Goal: Information Seeking & Learning: Learn about a topic

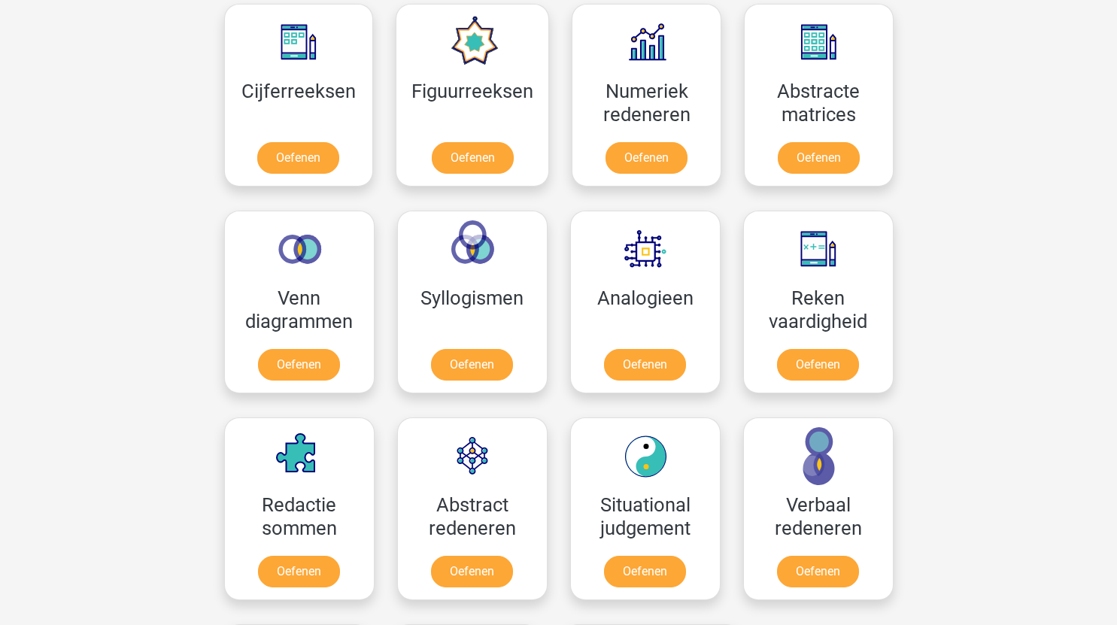
scroll to position [701, 0]
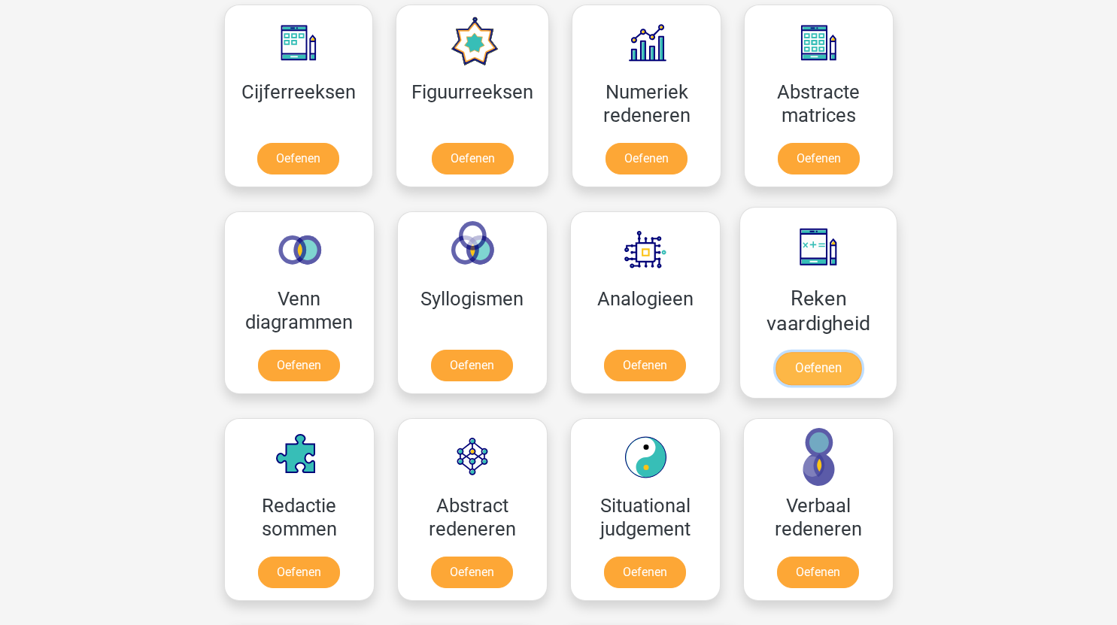
click at [828, 360] on link "Oefenen" at bounding box center [818, 368] width 86 height 33
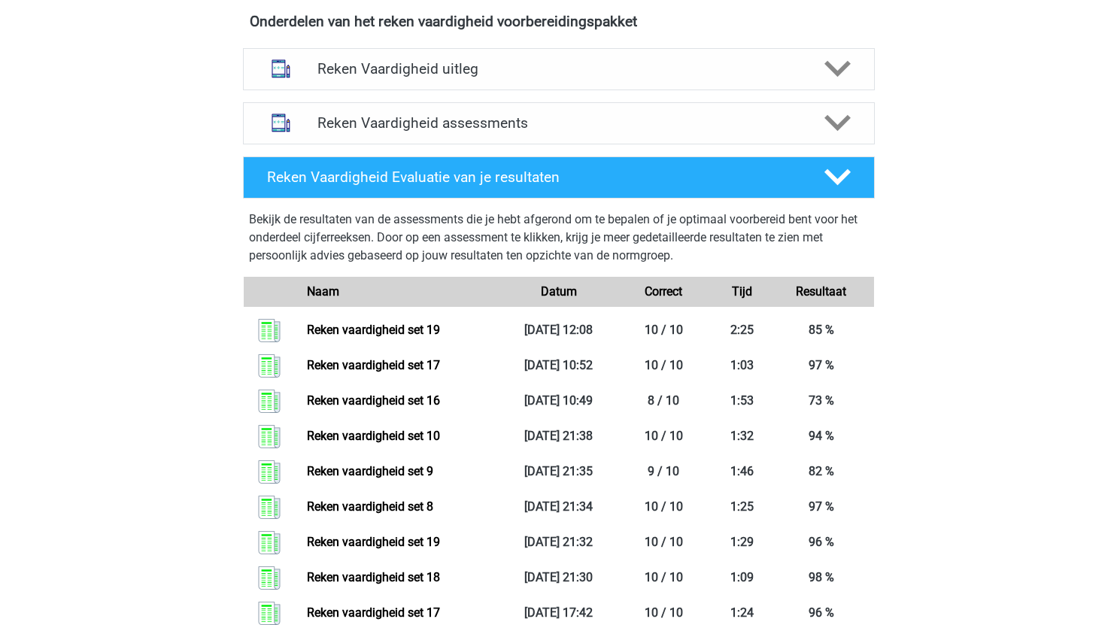
scroll to position [673, 0]
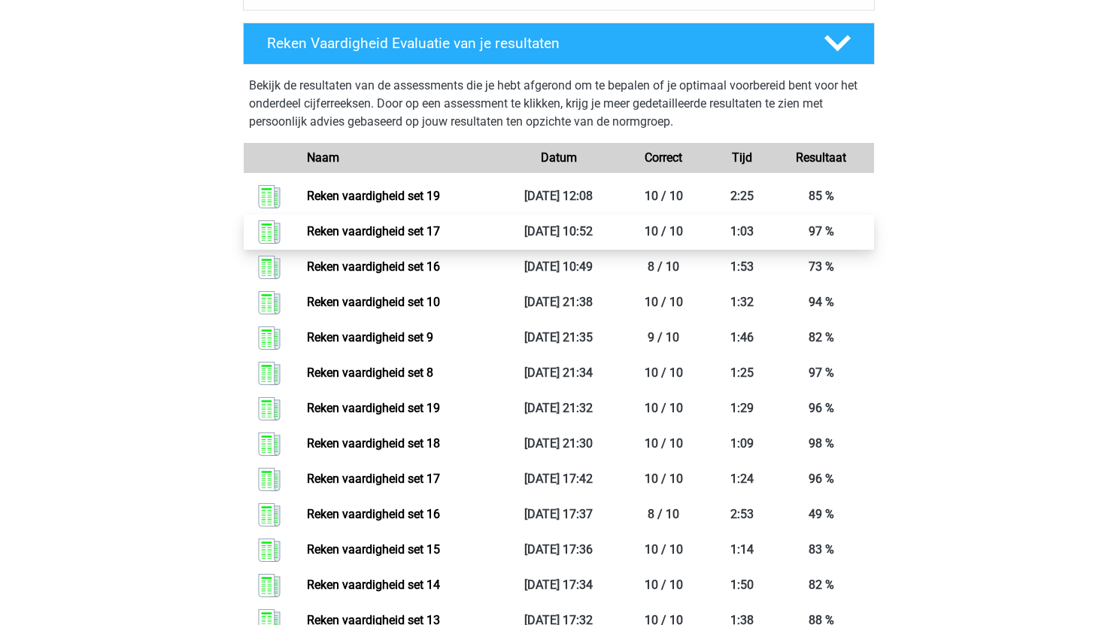
click at [405, 232] on link "Reken vaardigheid set 17" at bounding box center [373, 231] width 133 height 14
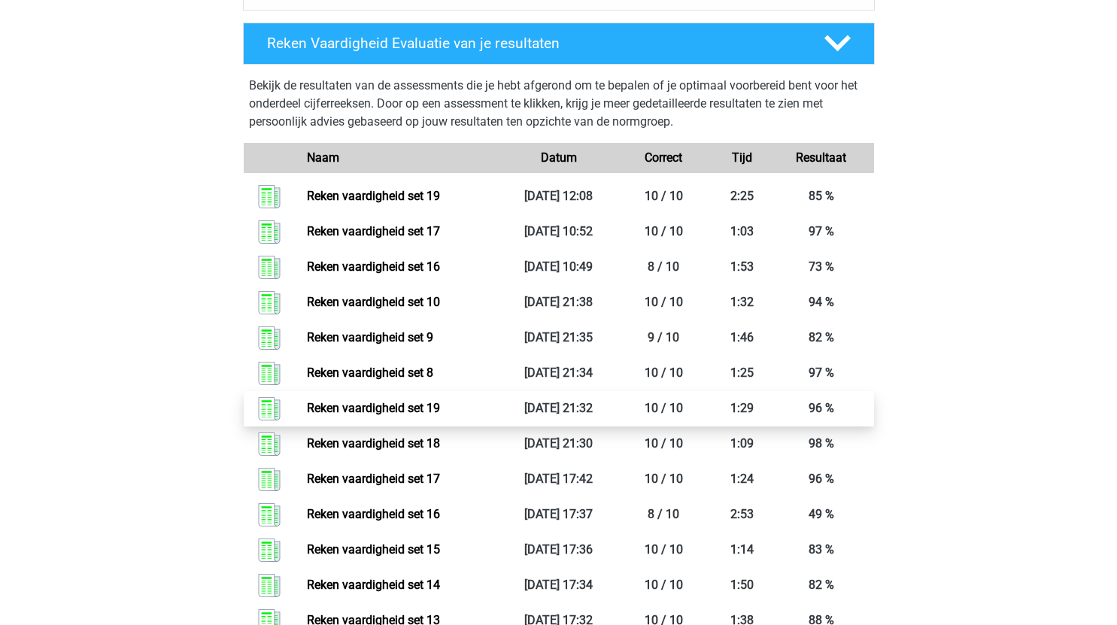
click at [440, 412] on link "Reken vaardigheid set 19" at bounding box center [373, 408] width 133 height 14
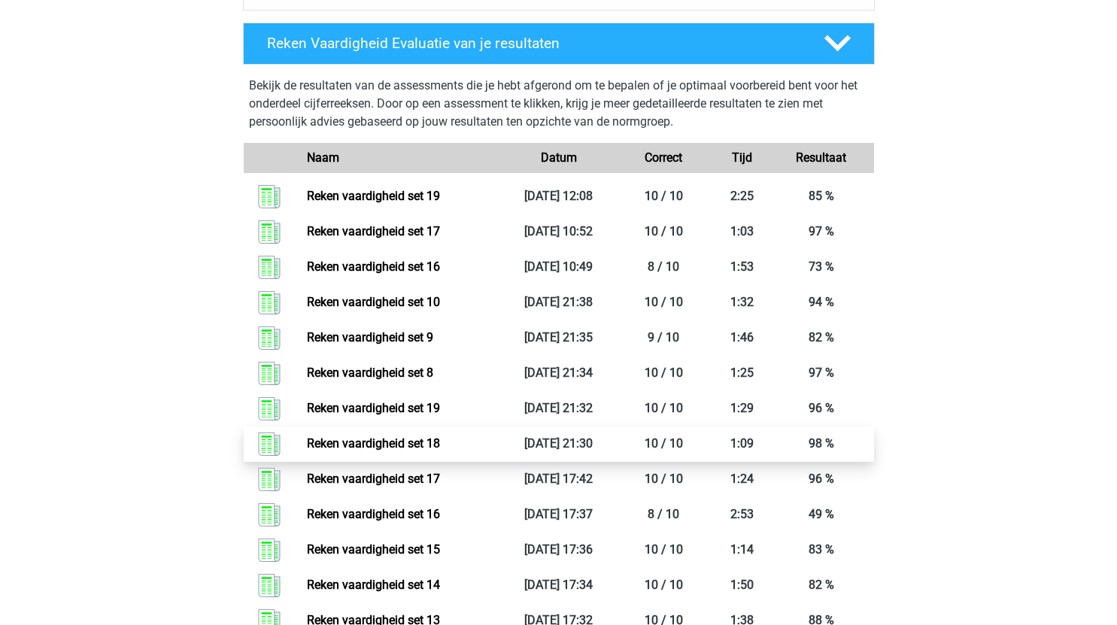
click at [439, 448] on link "Reken vaardigheid set 18" at bounding box center [373, 443] width 133 height 14
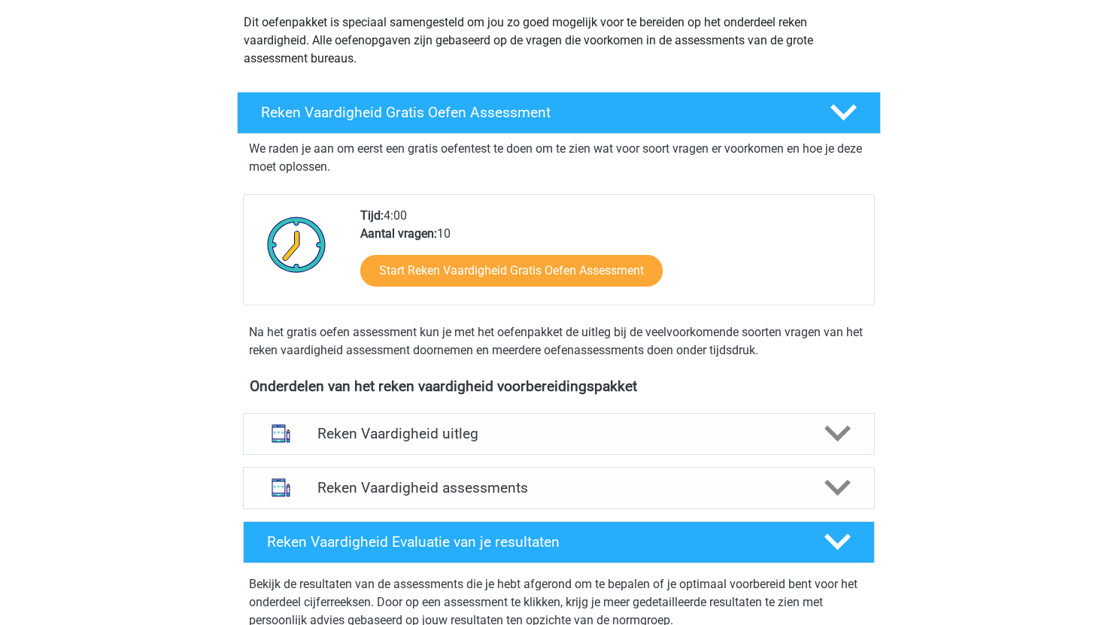
scroll to position [0, 0]
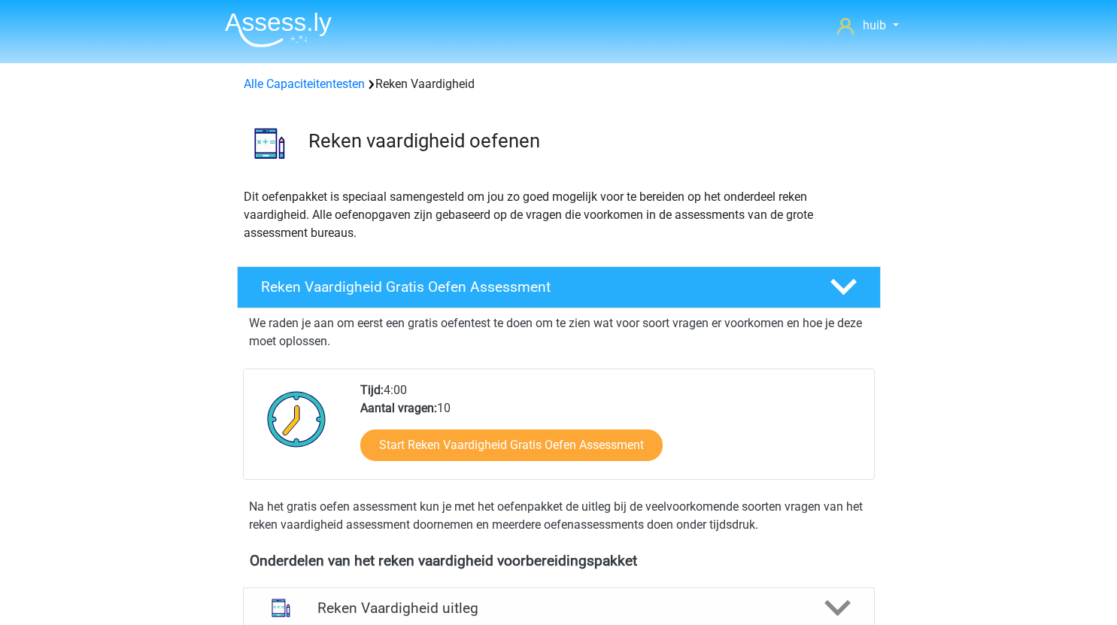
click at [284, 17] on img at bounding box center [278, 29] width 107 height 35
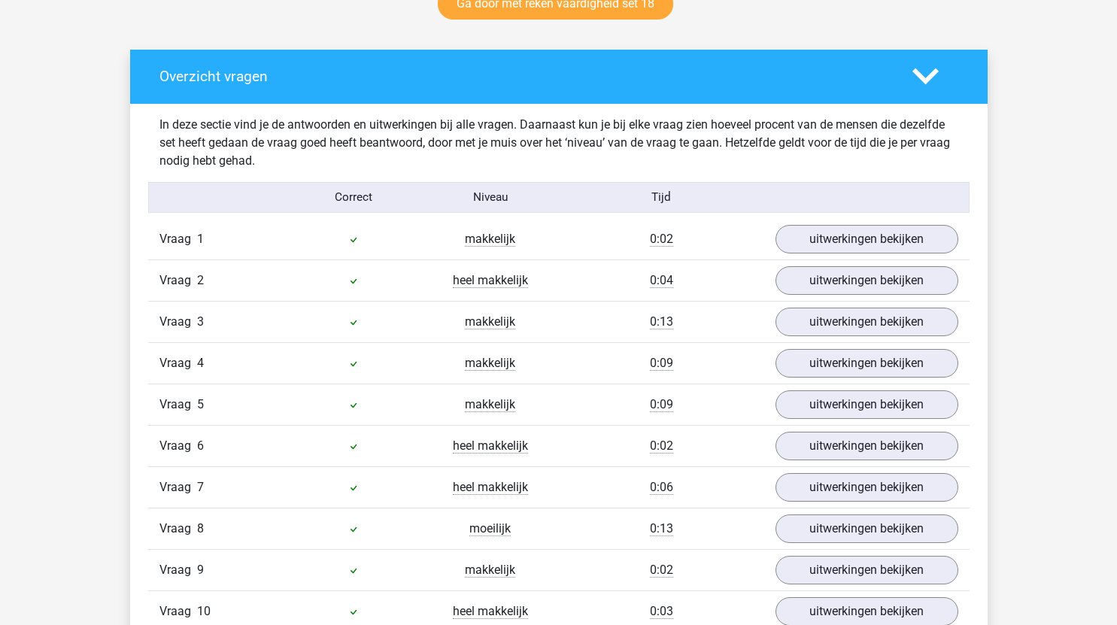
scroll to position [864, 0]
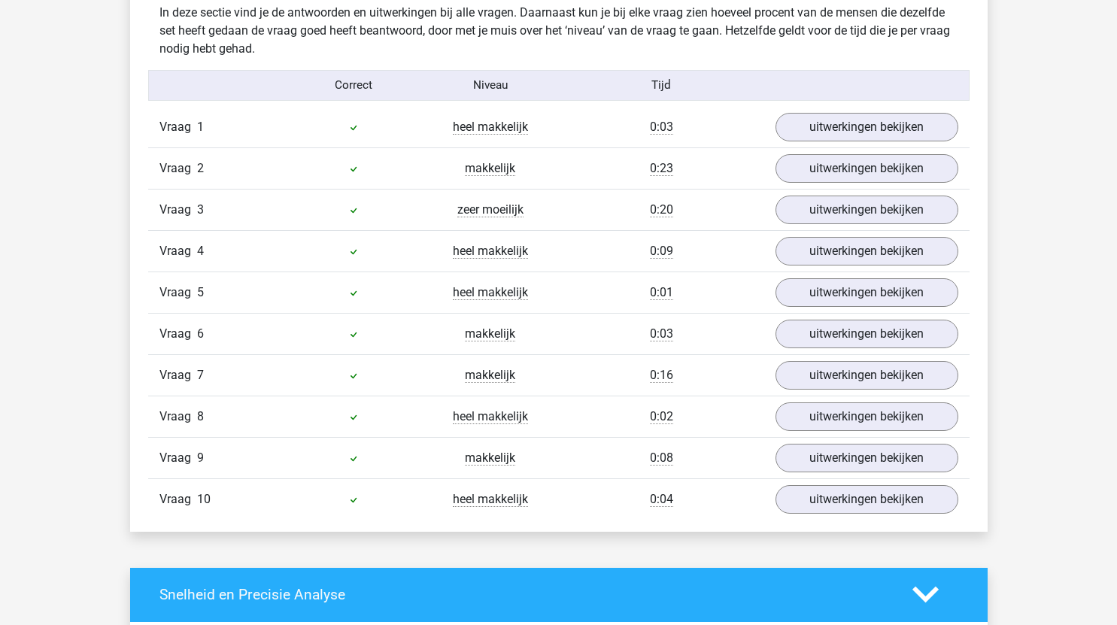
scroll to position [893, 0]
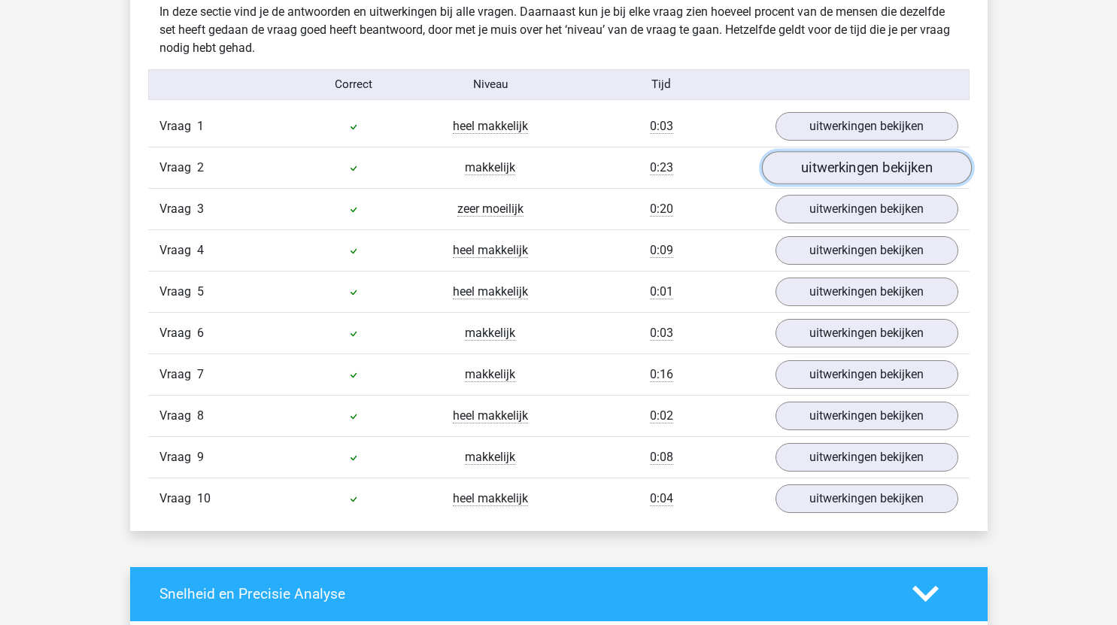
click at [817, 166] on link "uitwerkingen bekijken" at bounding box center [866, 167] width 210 height 33
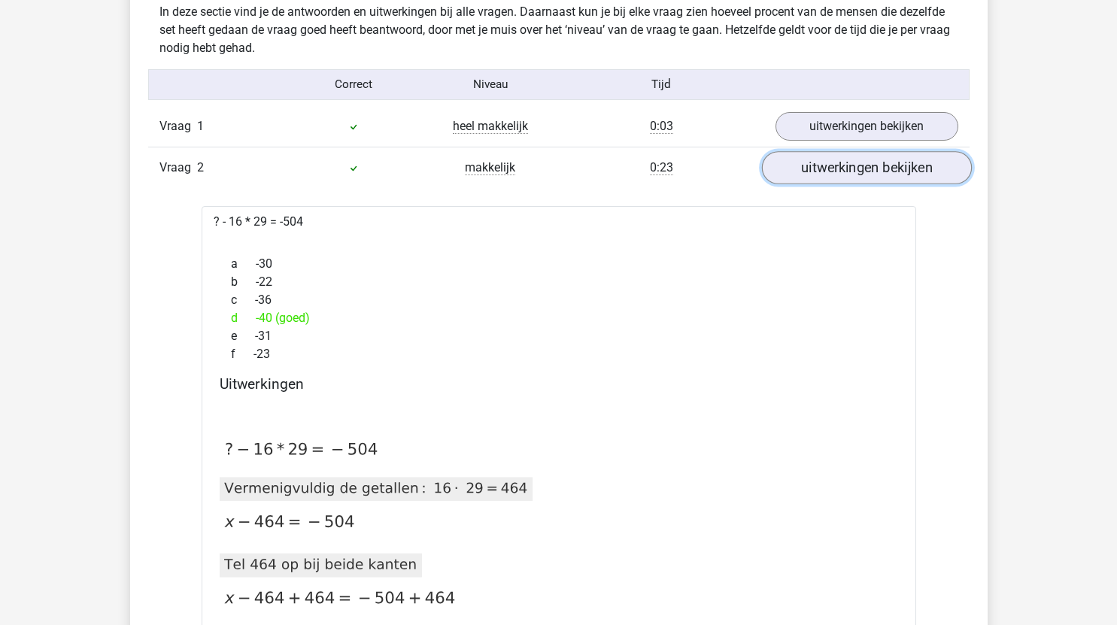
click at [842, 167] on link "uitwerkingen bekijken" at bounding box center [866, 167] width 210 height 33
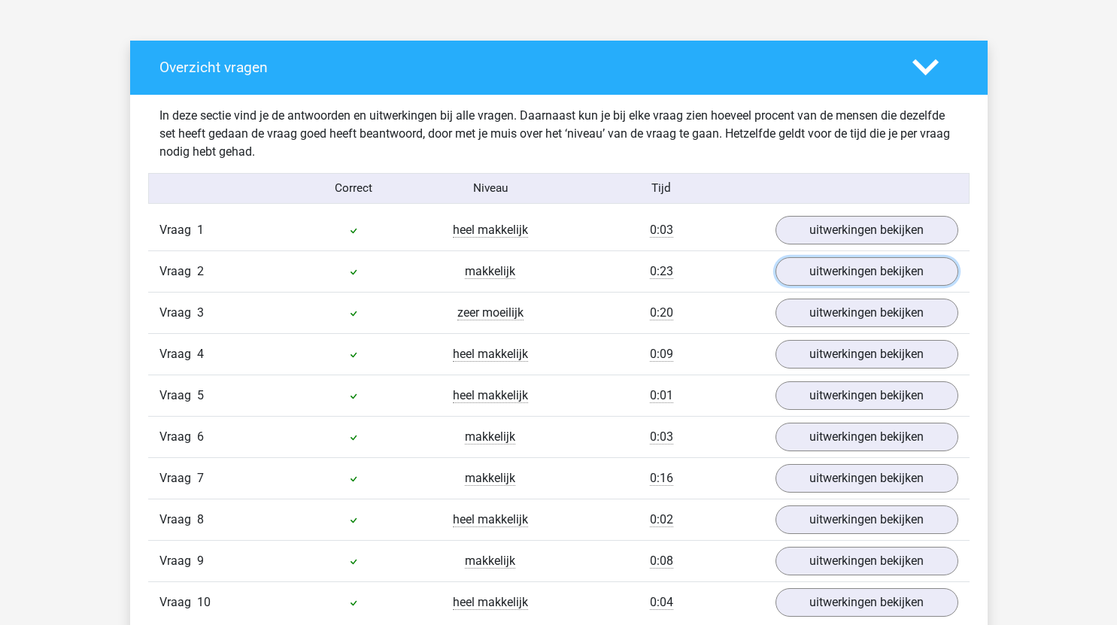
scroll to position [788, 0]
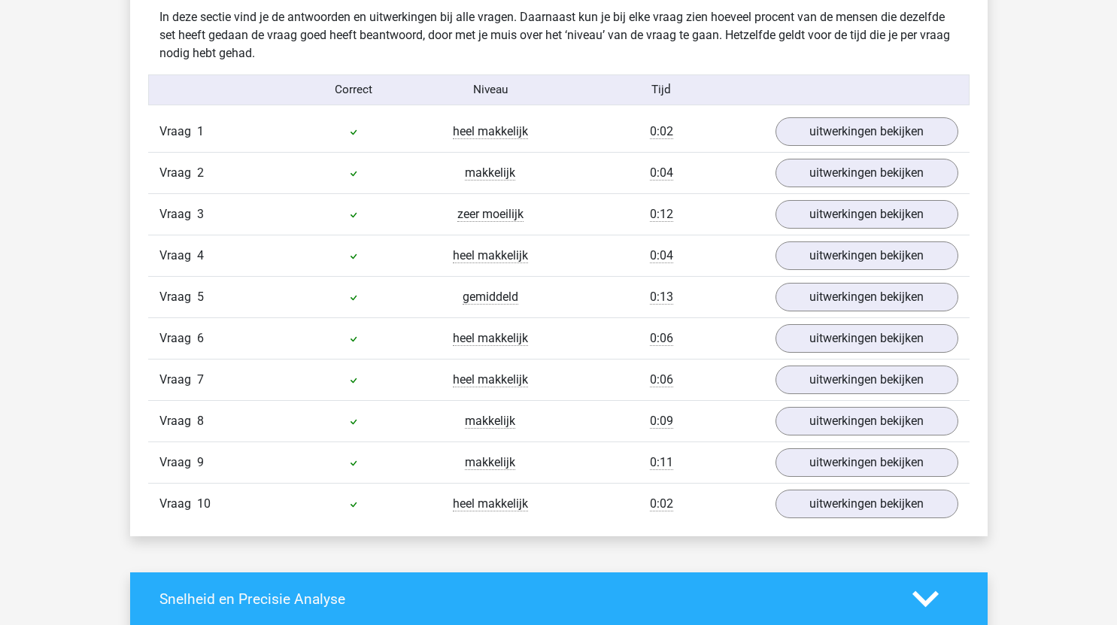
scroll to position [891, 0]
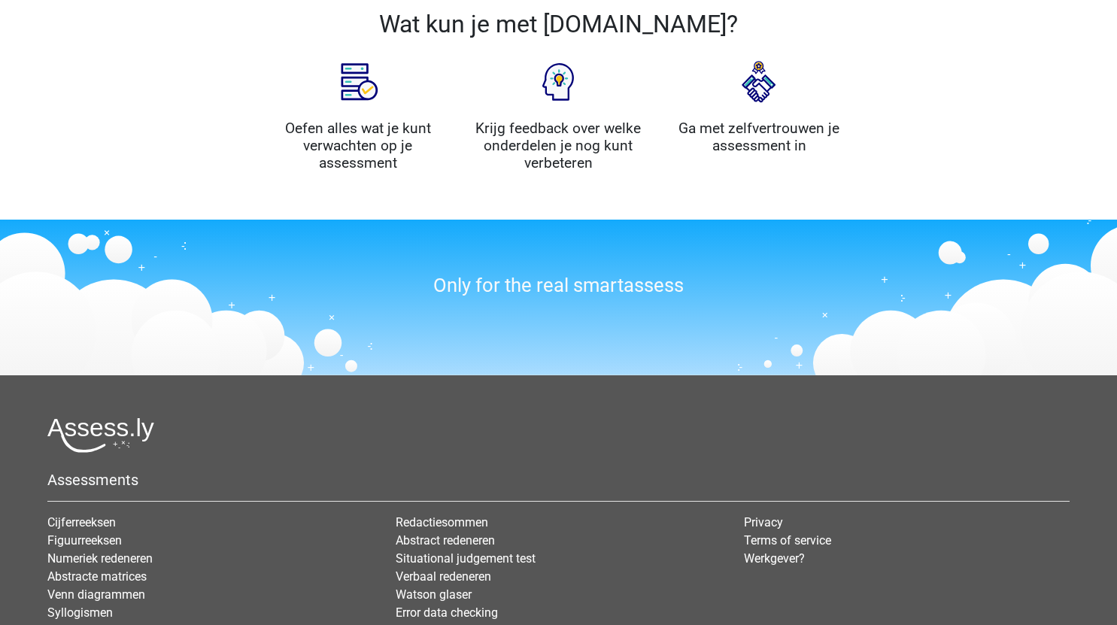
scroll to position [1614, 0]
